Goal: Information Seeking & Learning: Learn about a topic

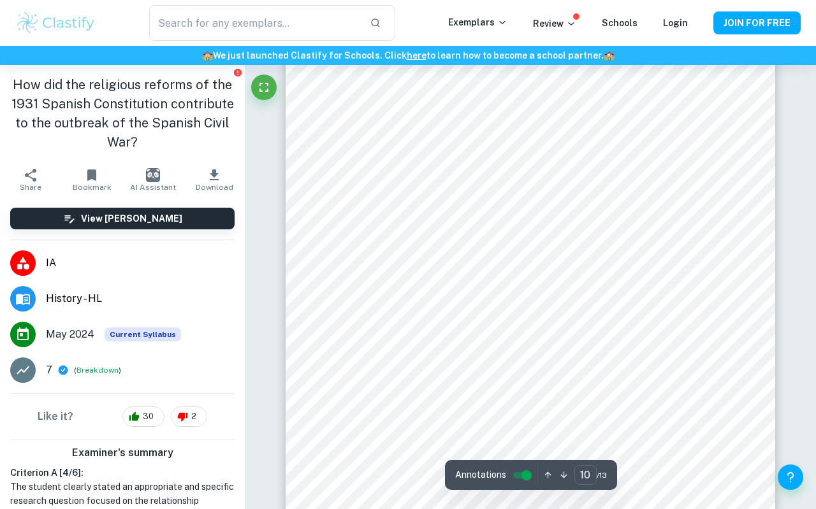
scroll to position [6569, 0]
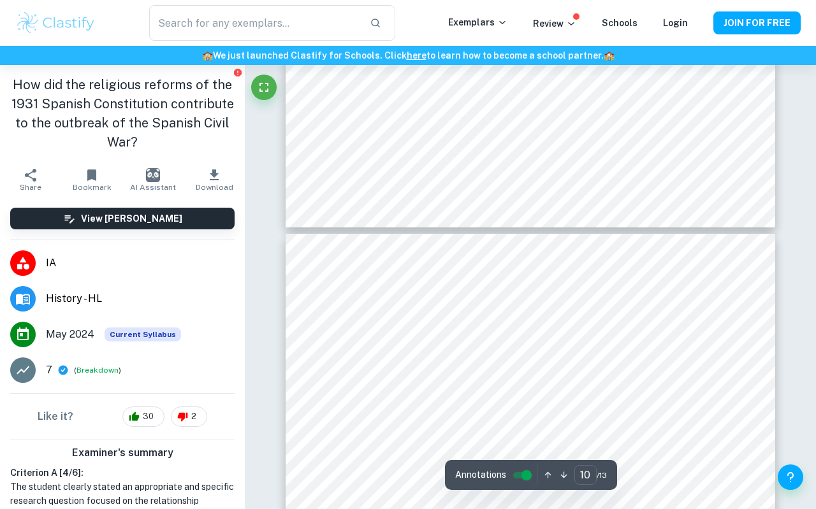
type input "11"
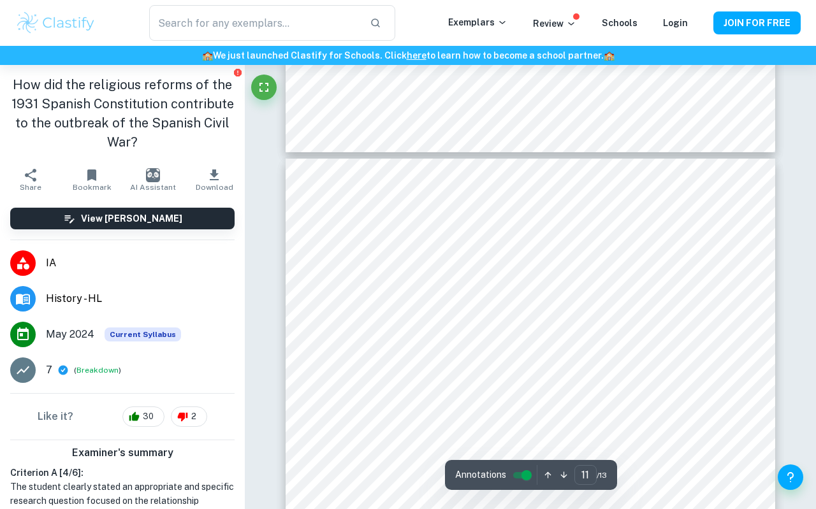
scroll to position [7138, 0]
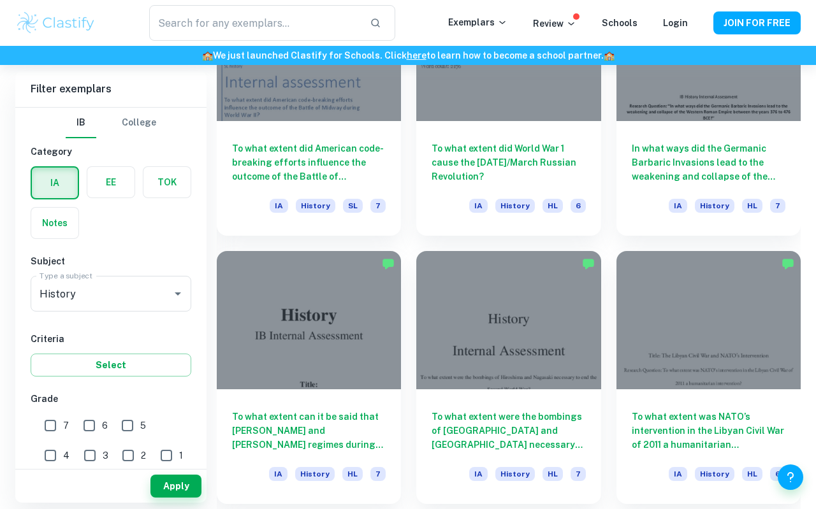
scroll to position [1341, 0]
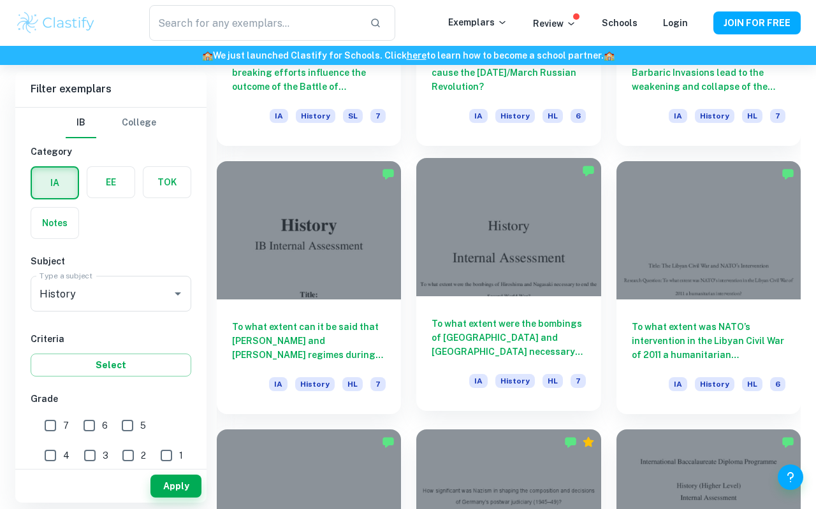
click at [456, 251] on div at bounding box center [508, 227] width 184 height 138
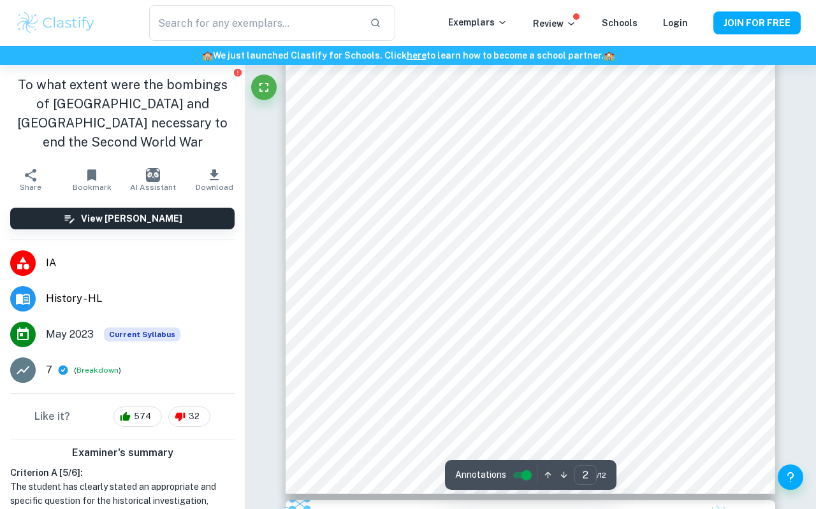
scroll to position [626, 0]
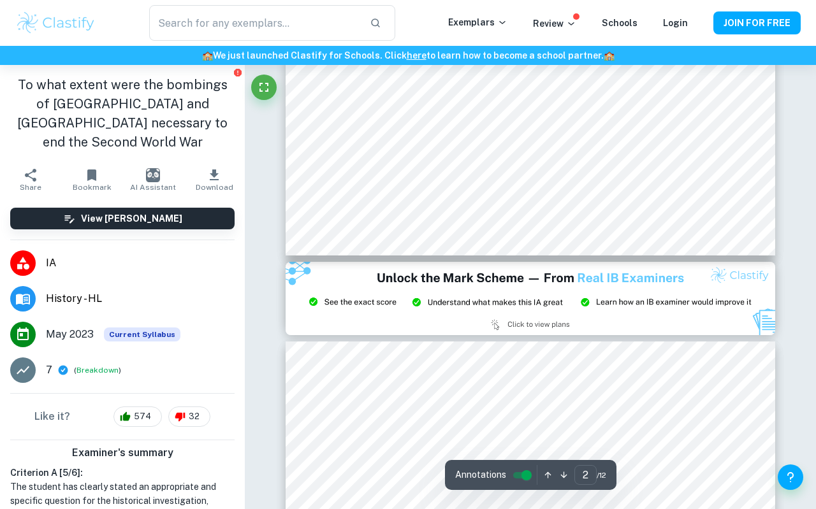
type input "3"
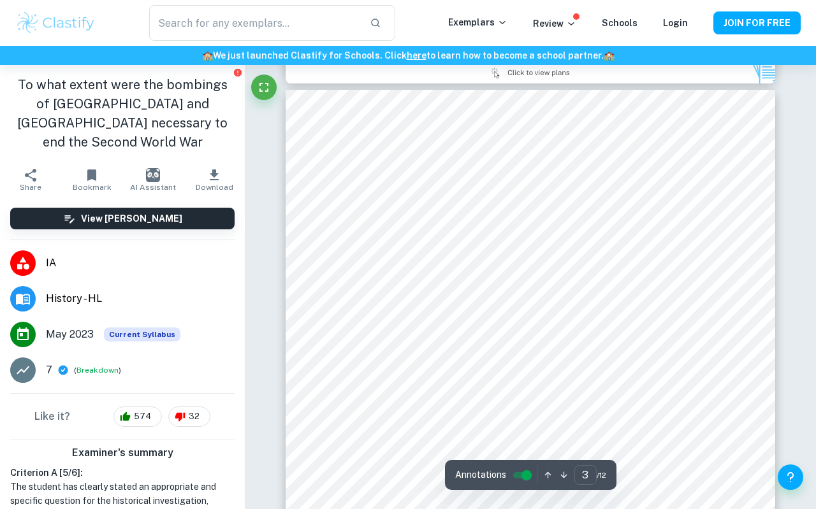
scroll to position [1429, 0]
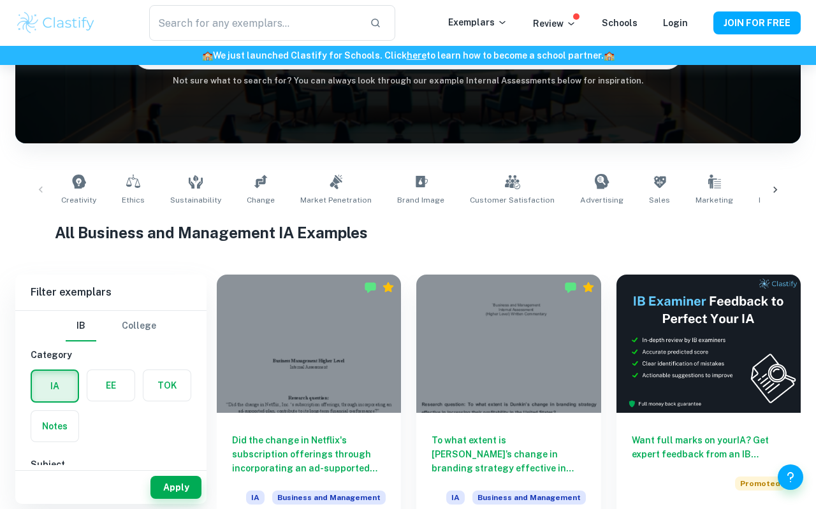
scroll to position [155, 0]
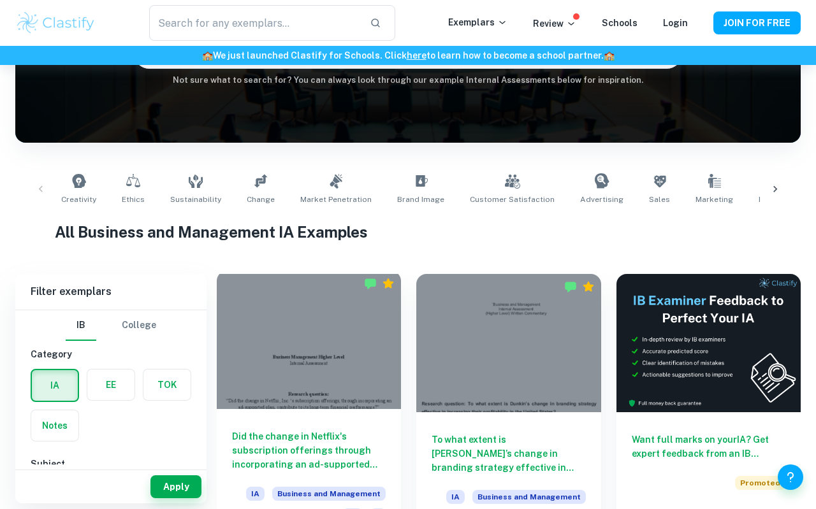
click at [301, 362] on div at bounding box center [309, 340] width 184 height 138
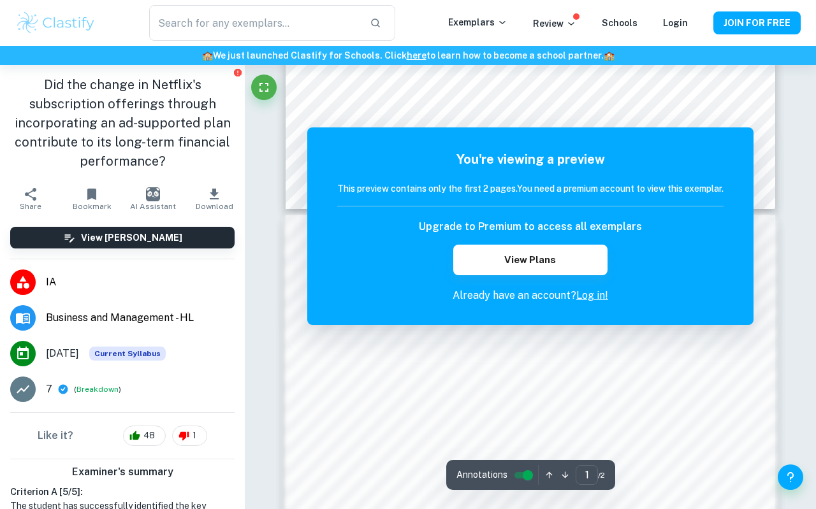
scroll to position [588, 0]
